Goal: Navigation & Orientation: Find specific page/section

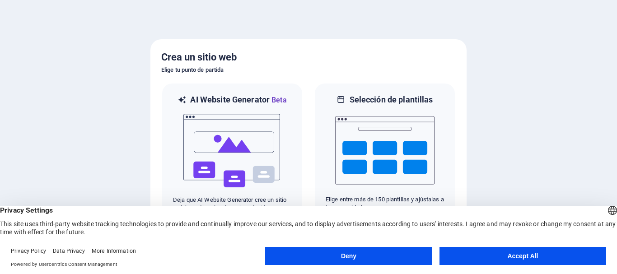
click at [487, 260] on button "Accept All" at bounding box center [522, 256] width 167 height 18
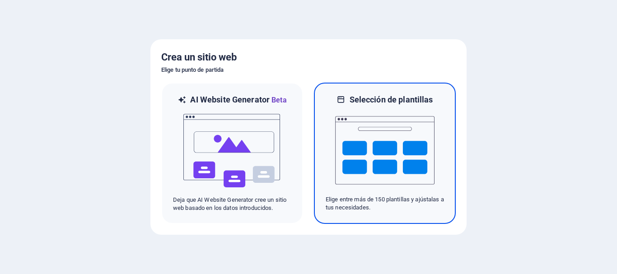
click at [350, 145] on img at bounding box center [384, 150] width 99 height 90
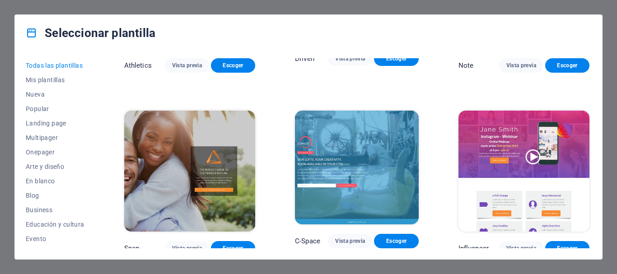
scroll to position [3432, 0]
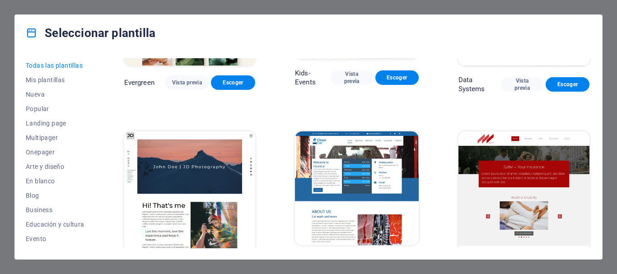
click at [345, 258] on span "Vista previa" at bounding box center [350, 261] width 30 height 7
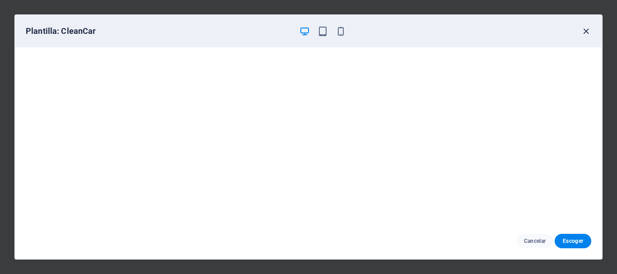
click at [585, 32] on icon "button" at bounding box center [586, 31] width 10 height 10
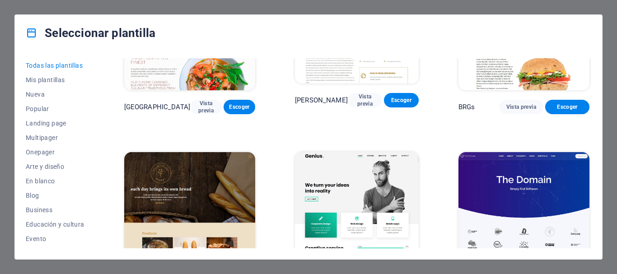
scroll to position [4381, 0]
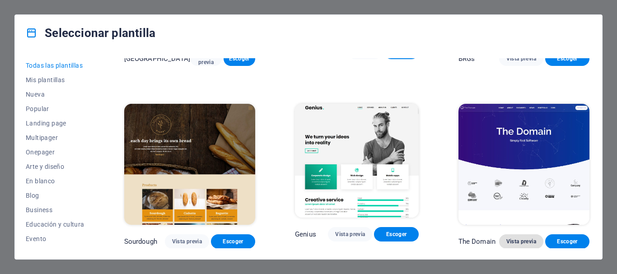
click at [520, 238] on span "Vista previa" at bounding box center [521, 241] width 30 height 7
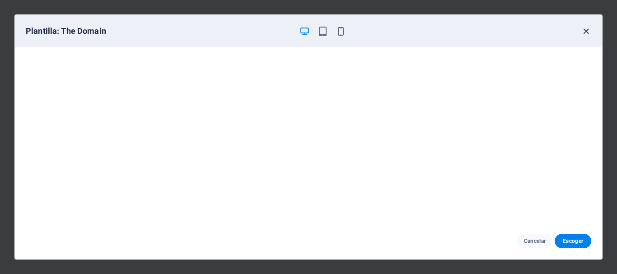
click at [586, 29] on icon "button" at bounding box center [586, 31] width 10 height 10
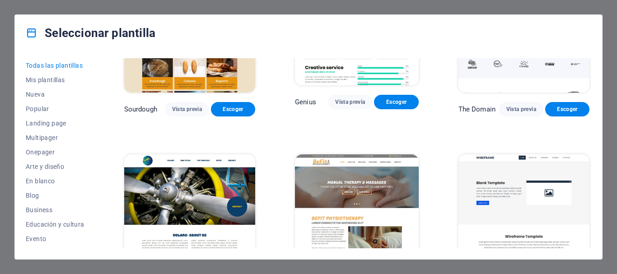
scroll to position [4516, 0]
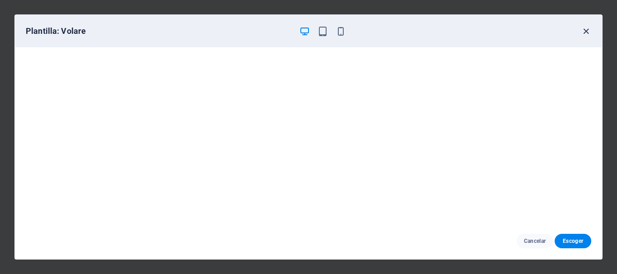
click at [587, 35] on icon "button" at bounding box center [586, 31] width 10 height 10
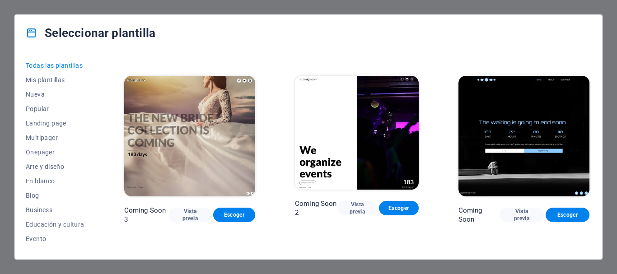
scroll to position [9915, 0]
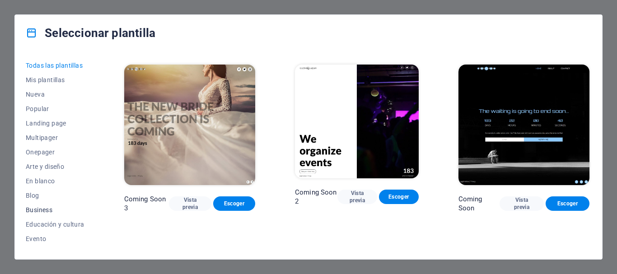
click at [39, 208] on span "Business" at bounding box center [55, 209] width 59 height 7
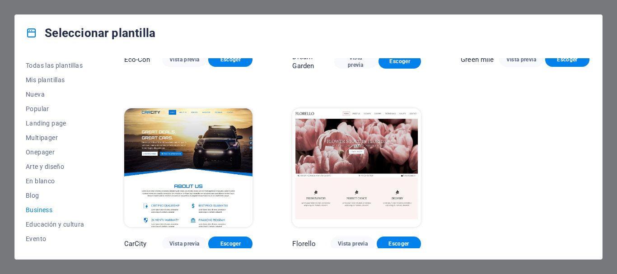
scroll to position [136, 0]
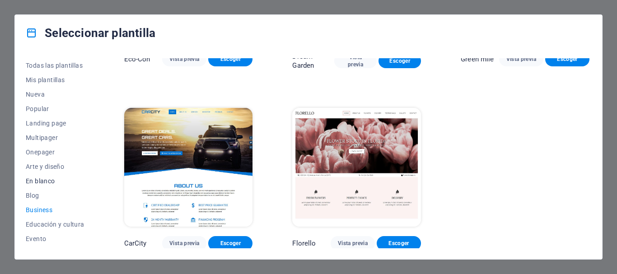
click at [39, 178] on span "En blanco" at bounding box center [55, 180] width 59 height 7
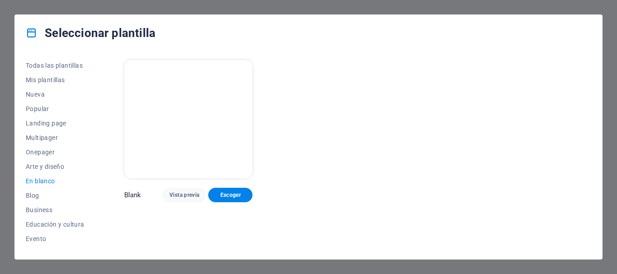
scroll to position [0, 0]
click at [45, 121] on span "Landing page" at bounding box center [55, 123] width 59 height 7
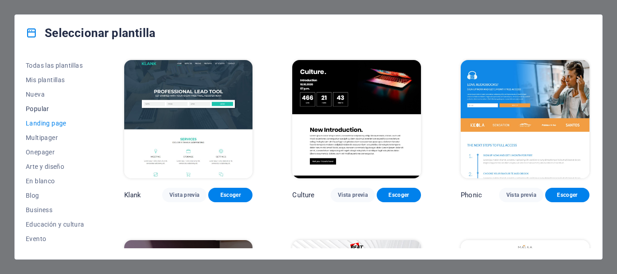
click at [33, 110] on span "Popular" at bounding box center [55, 108] width 59 height 7
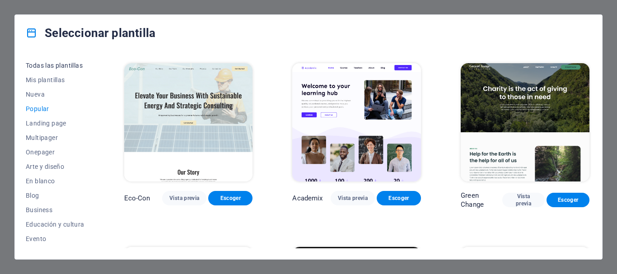
click at [40, 65] on span "Todas las plantillas" at bounding box center [55, 65] width 59 height 7
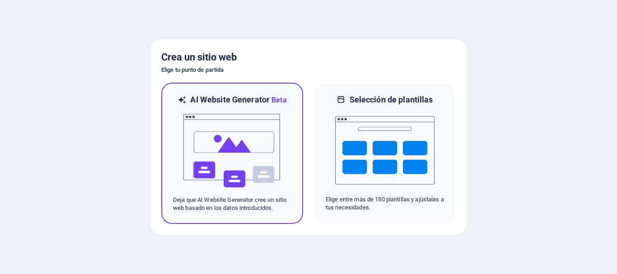
click at [234, 149] on img at bounding box center [231, 151] width 99 height 90
